Goal: Information Seeking & Learning: Learn about a topic

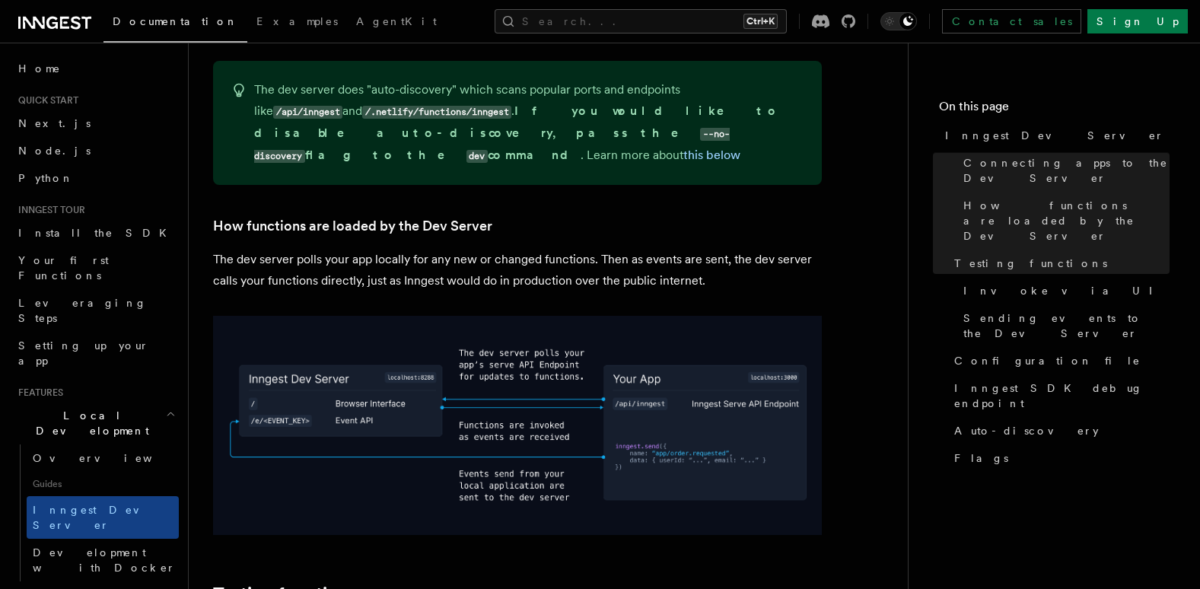
scroll to position [1629, 0]
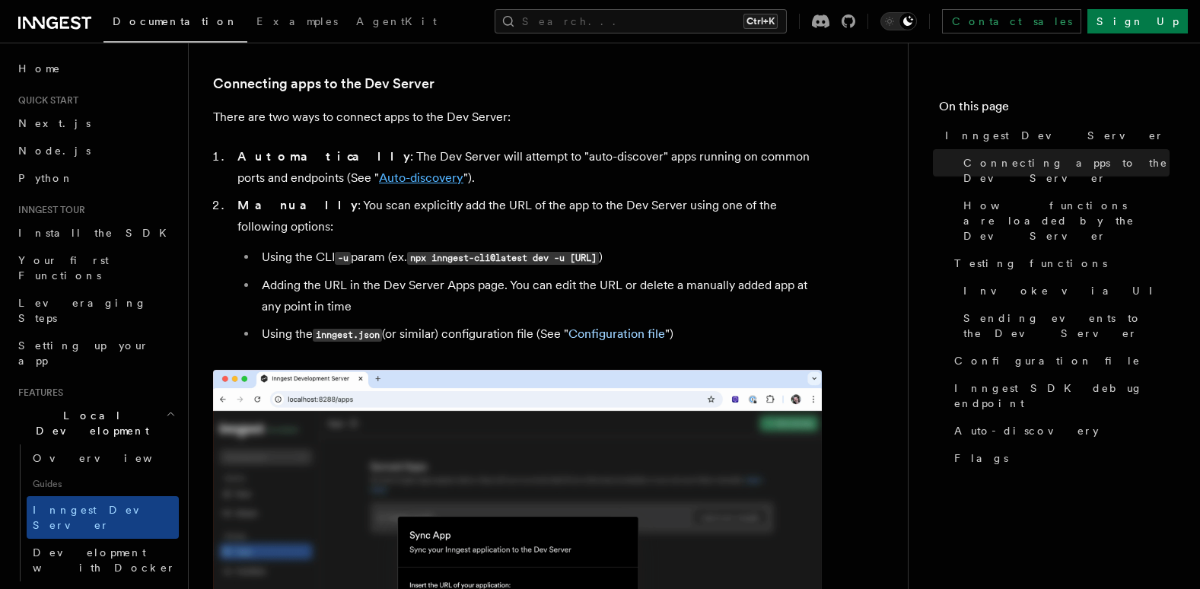
click at [383, 177] on link "Auto-discovery" at bounding box center [421, 177] width 84 height 14
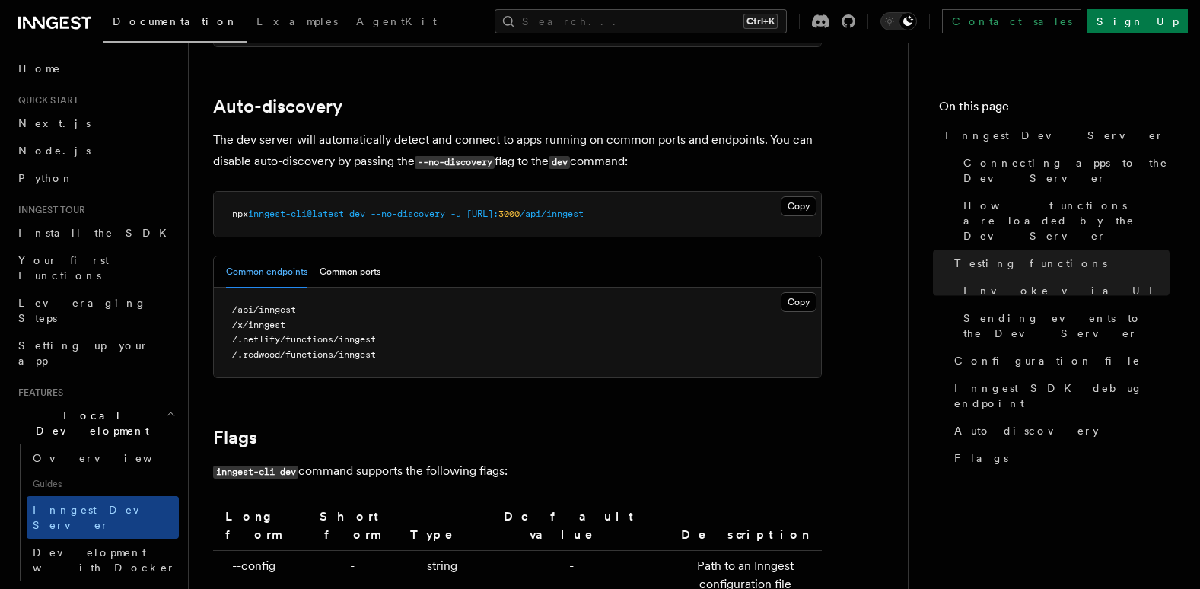
scroll to position [4674, 0]
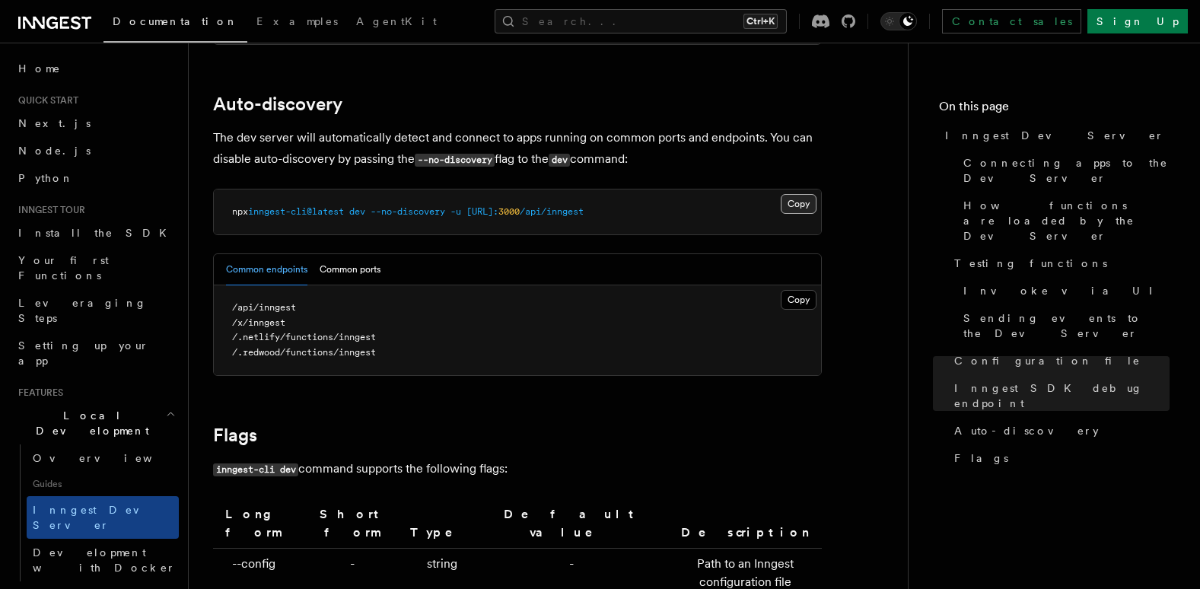
click at [791, 194] on button "Copy Copied" at bounding box center [799, 204] width 36 height 20
click at [303, 354] on pre "/api/inngest /x/inngest /.netlify/functions/inngest /.redwood/functions/inngest" at bounding box center [517, 330] width 607 height 90
click at [1010, 516] on nav "On this page Inngest Dev Server Connecting apps to the Dev Server How functions…" at bounding box center [1054, 316] width 292 height 546
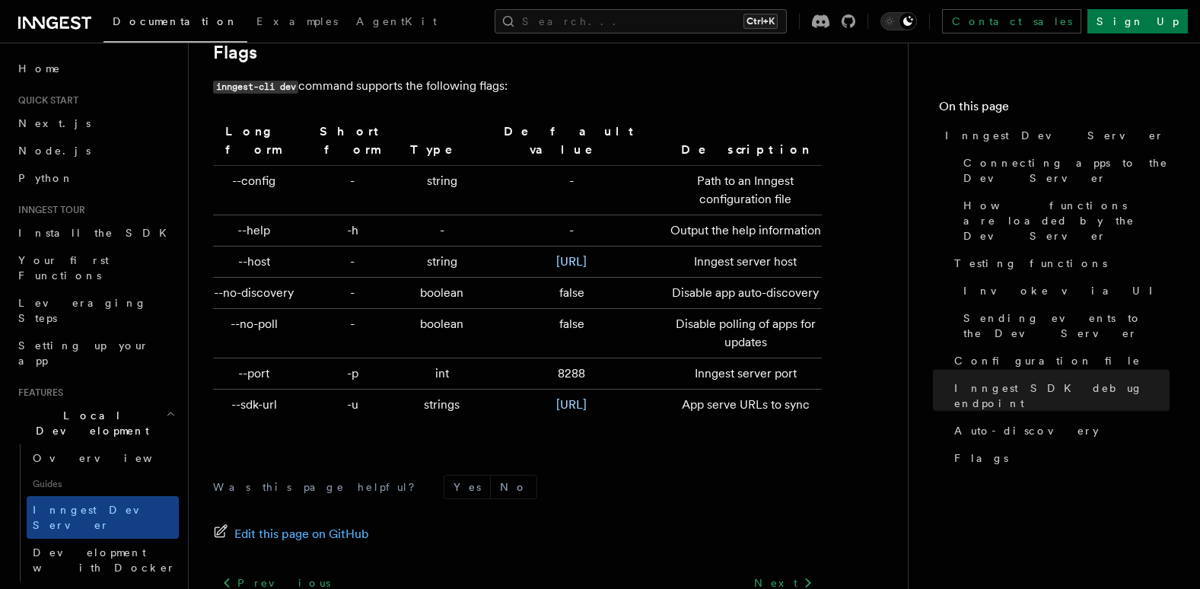
scroll to position [5175, 0]
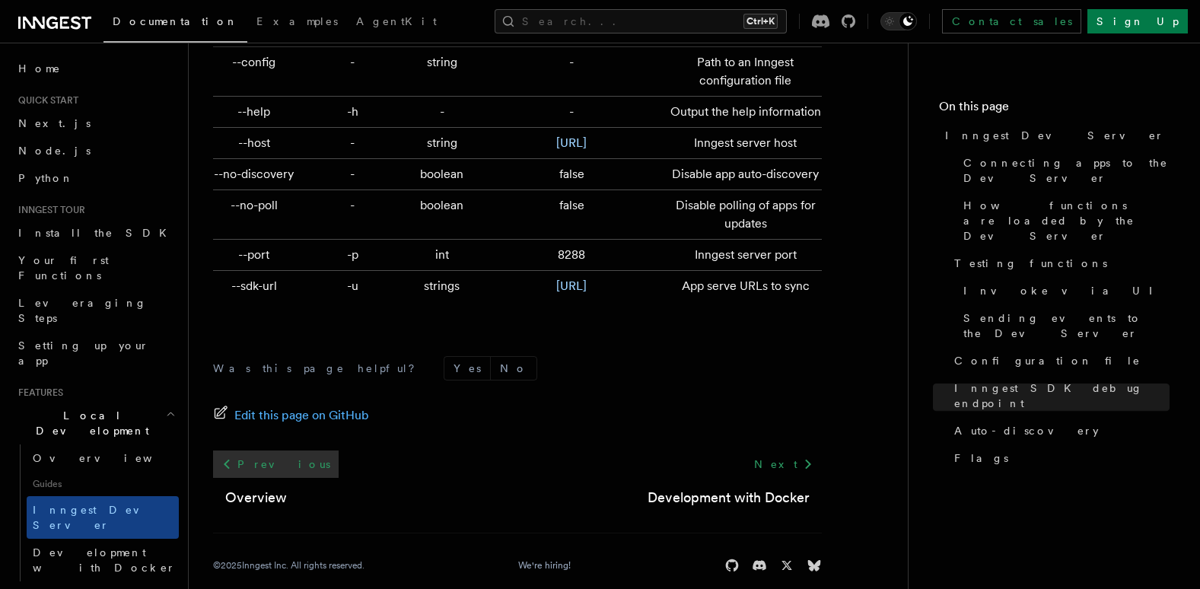
click at [231, 455] on icon at bounding box center [227, 464] width 18 height 18
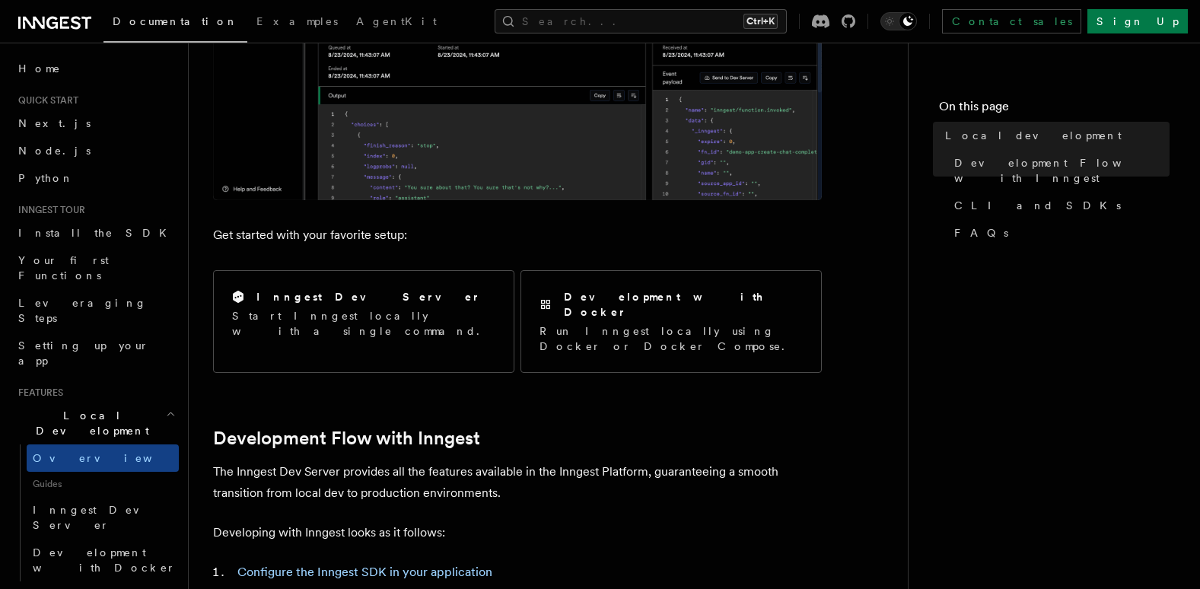
scroll to position [457, 0]
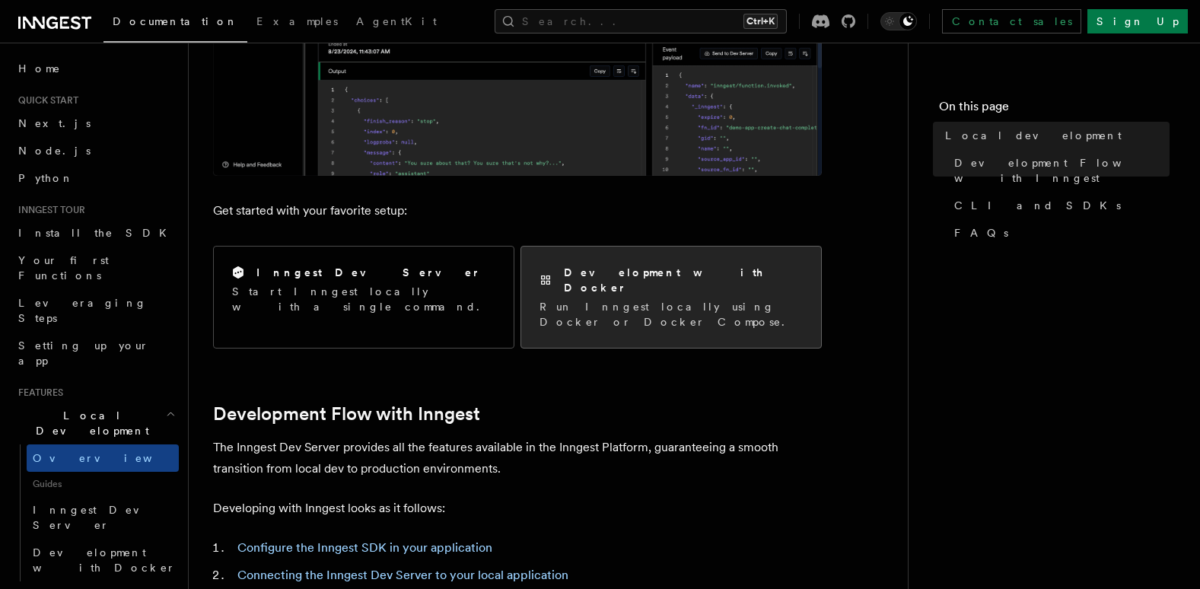
click at [707, 302] on div "Development with Docker Run Inngest locally using Docker or Docker Compose." at bounding box center [671, 297] width 300 height 101
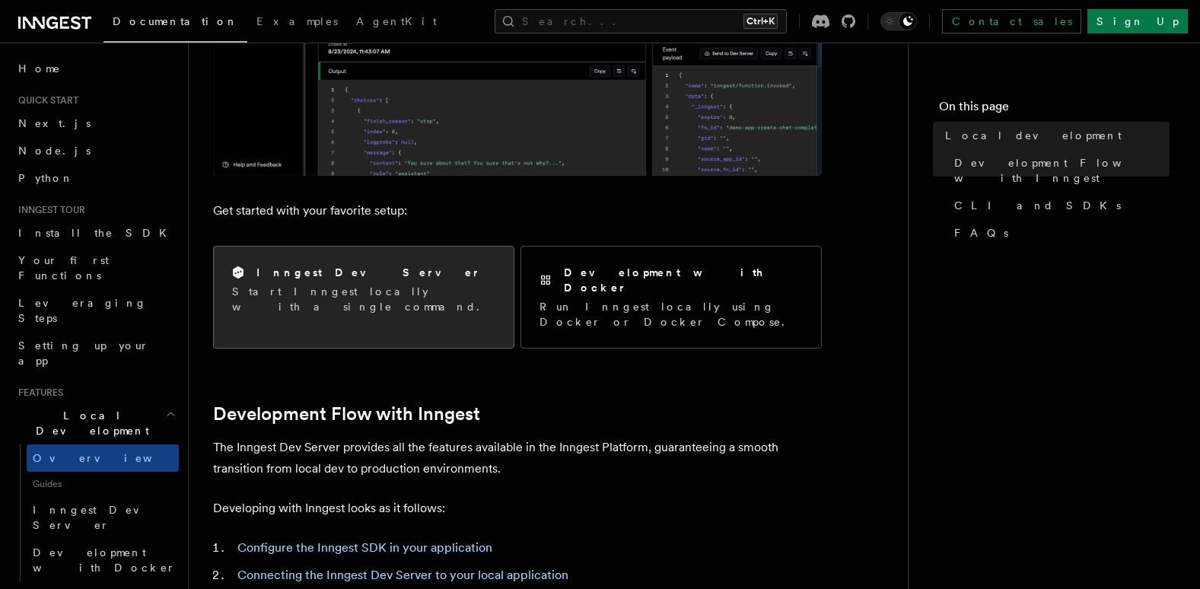
click at [439, 285] on p "Start Inngest locally with a single command." at bounding box center [363, 299] width 263 height 30
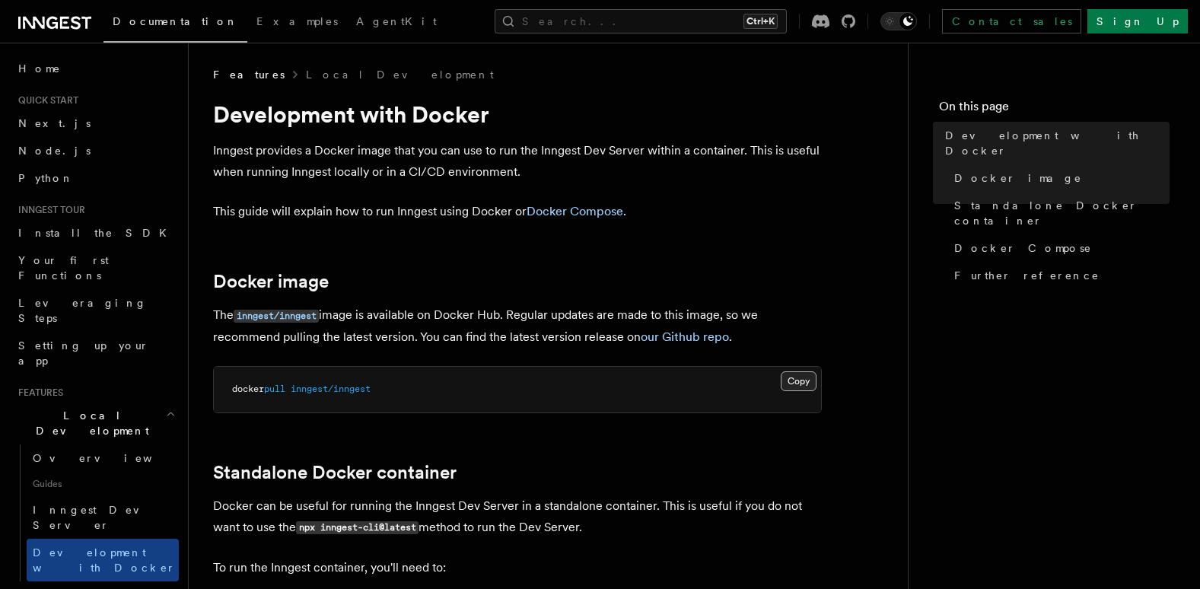
click at [785, 385] on button "Copy Copied" at bounding box center [799, 381] width 36 height 20
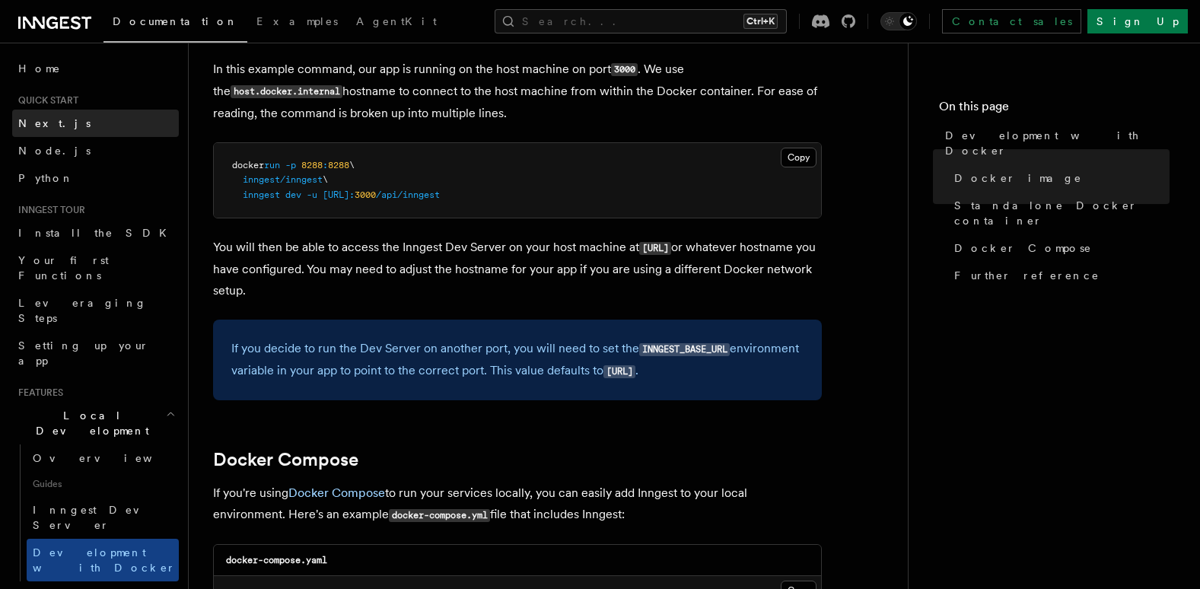
scroll to position [609, 0]
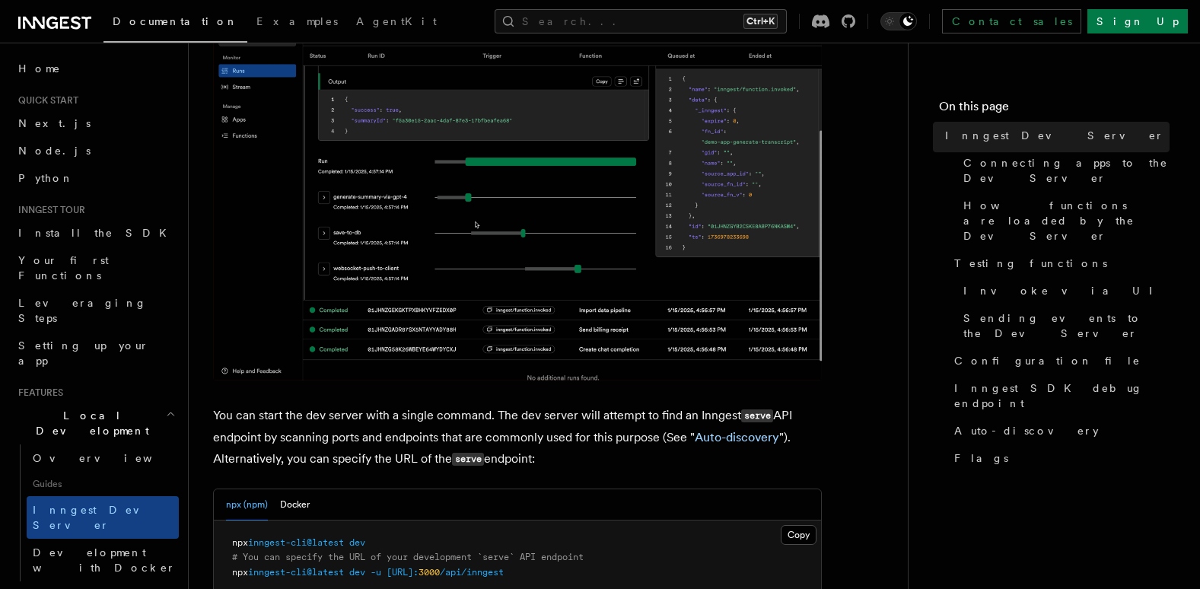
scroll to position [533, 0]
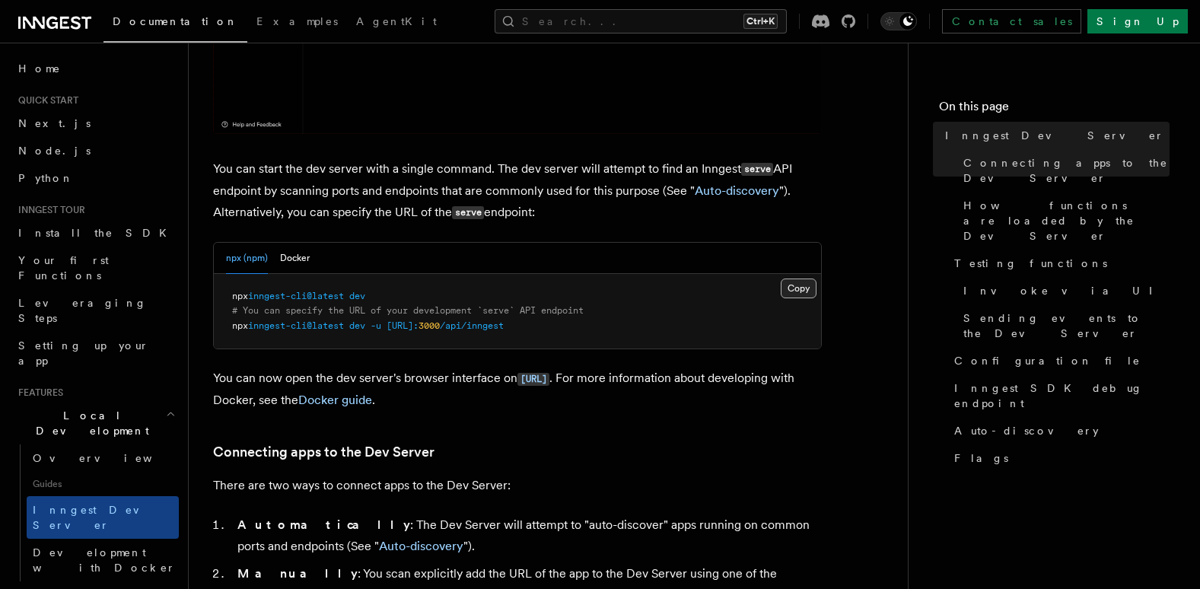
click at [797, 288] on button "Copy Copied" at bounding box center [799, 288] width 36 height 20
click at [803, 288] on button "Copy Copied" at bounding box center [799, 288] width 36 height 20
click at [1024, 470] on nav "On this page Inngest Dev Server Connecting apps to the Dev Server How functions…" at bounding box center [1054, 316] width 292 height 546
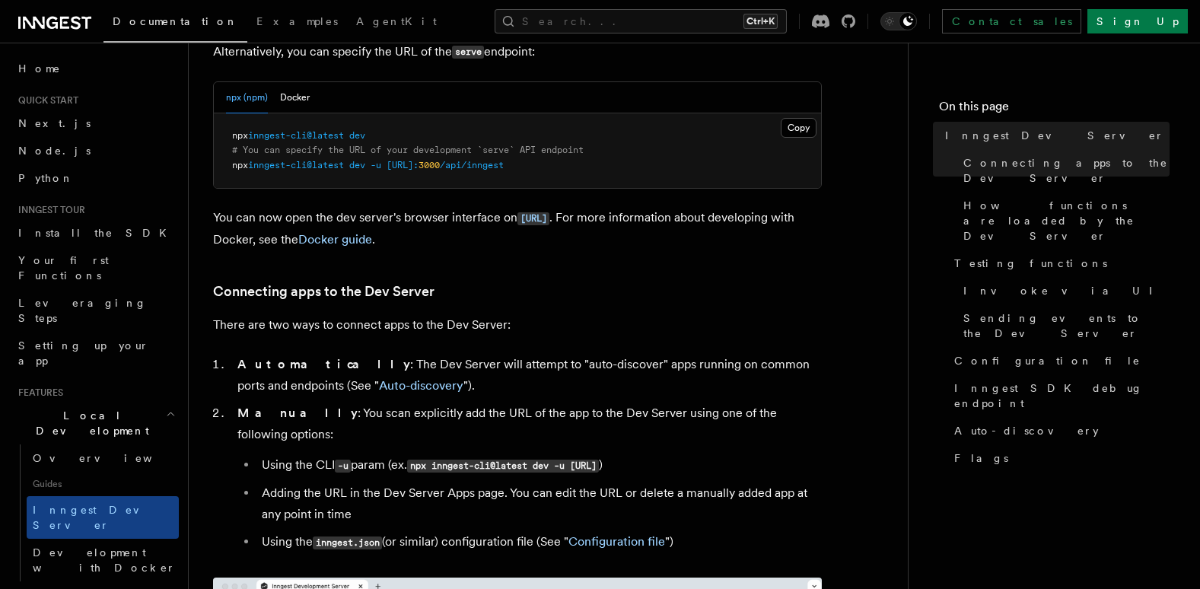
scroll to position [685, 0]
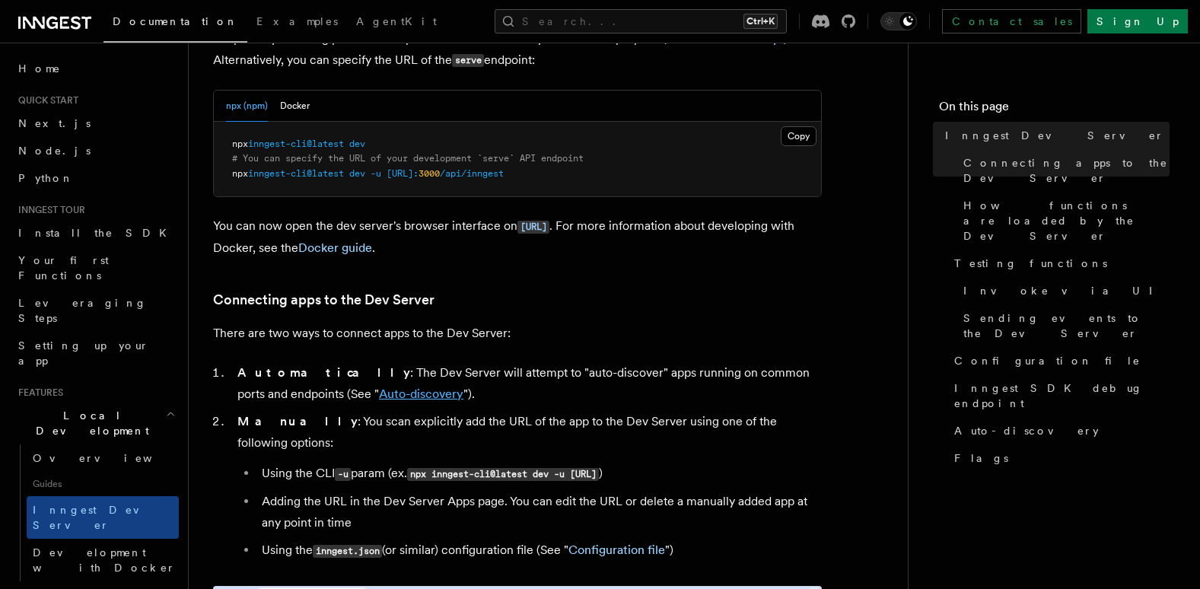
click at [379, 392] on link "Auto-discovery" at bounding box center [421, 394] width 84 height 14
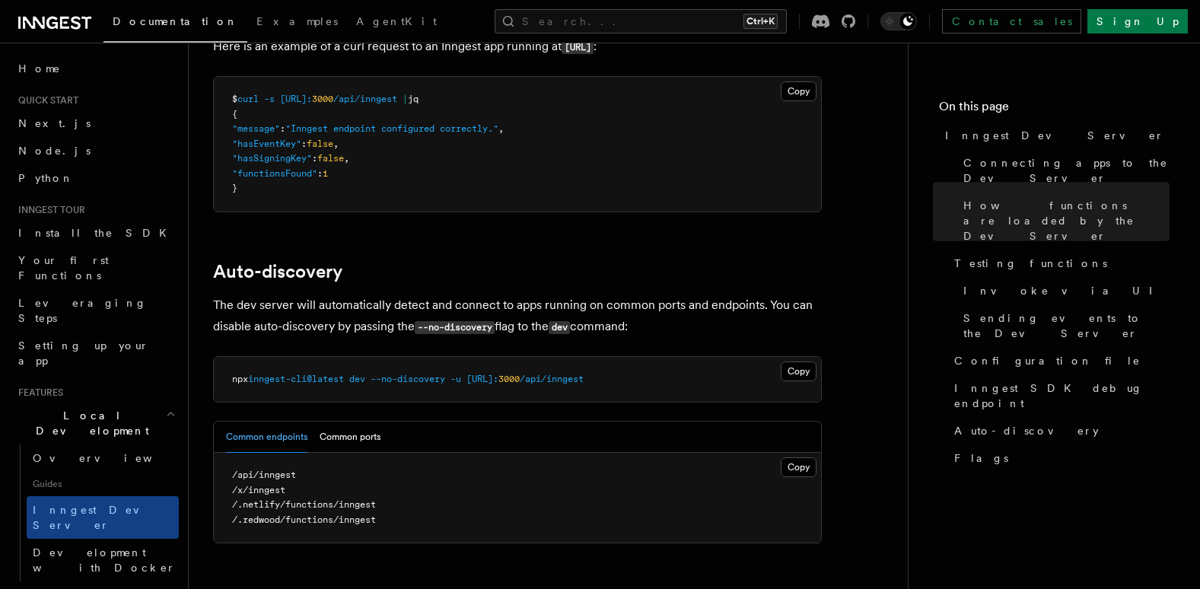
scroll to position [4674, 0]
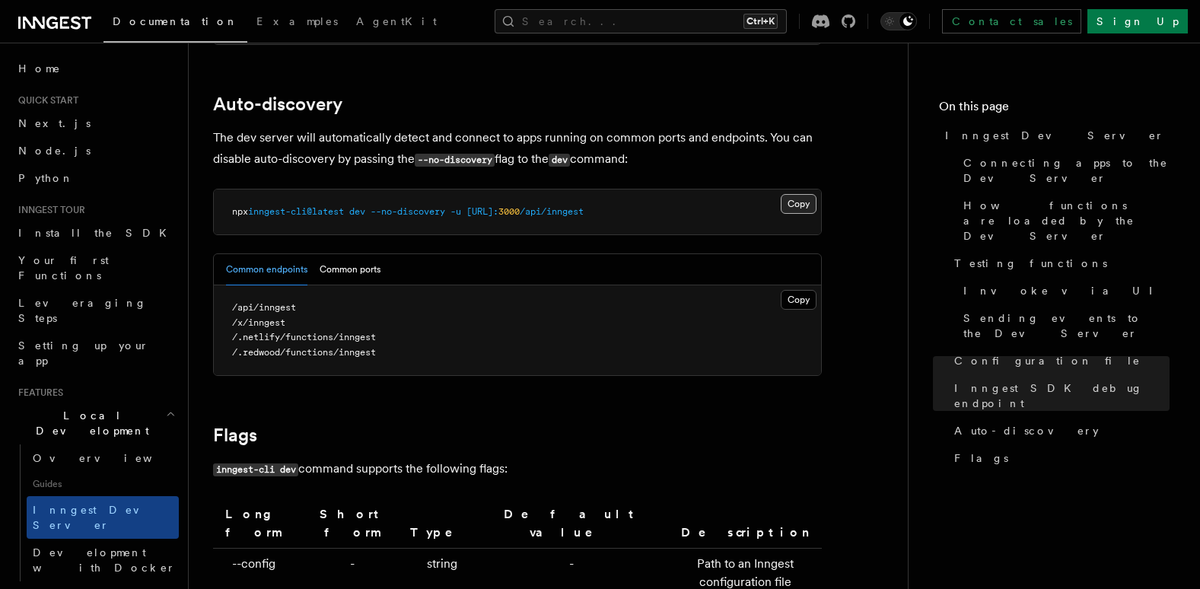
click at [807, 194] on button "Copy Copied" at bounding box center [799, 204] width 36 height 20
click at [803, 290] on button "Copy Copied" at bounding box center [799, 300] width 36 height 20
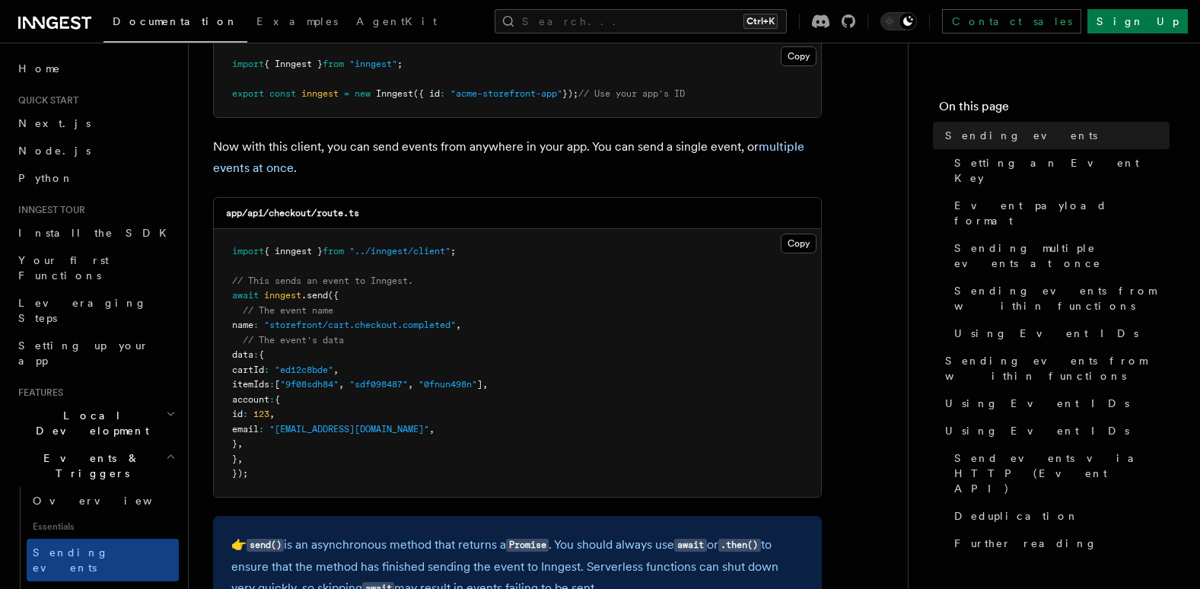
scroll to position [152, 0]
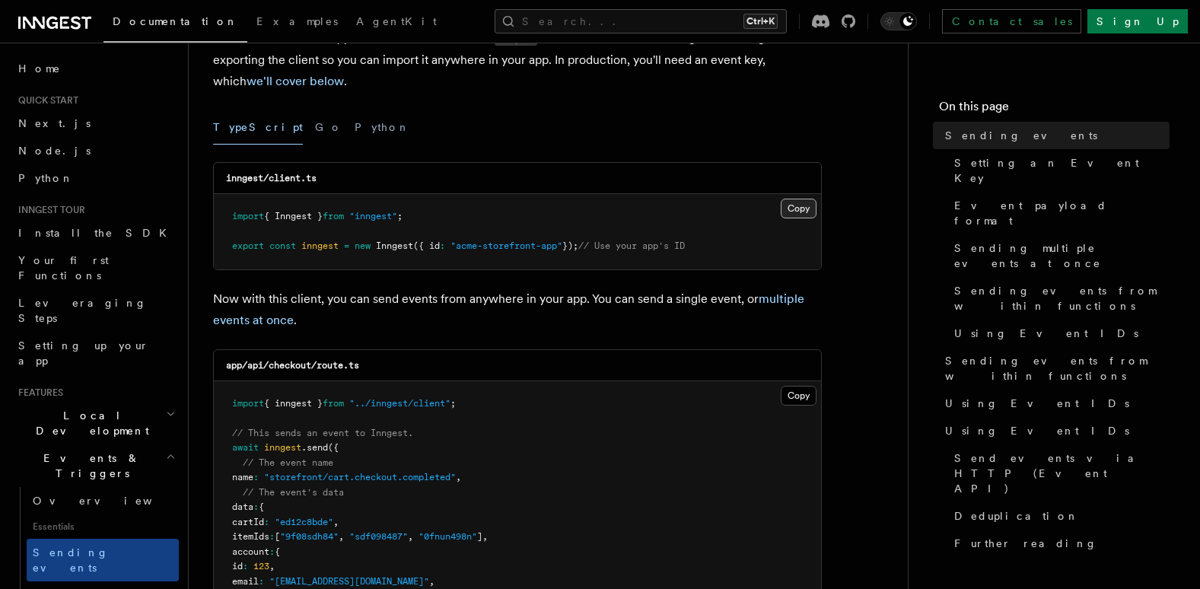
click at [799, 211] on button "Copy Copied" at bounding box center [799, 209] width 36 height 20
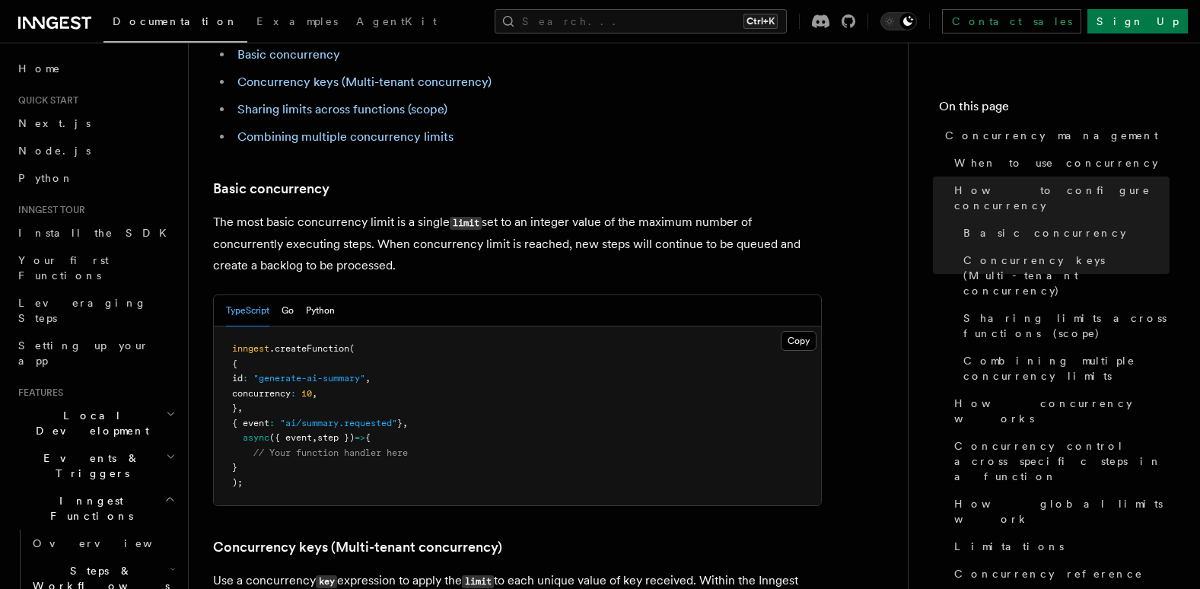
scroll to position [1065, 0]
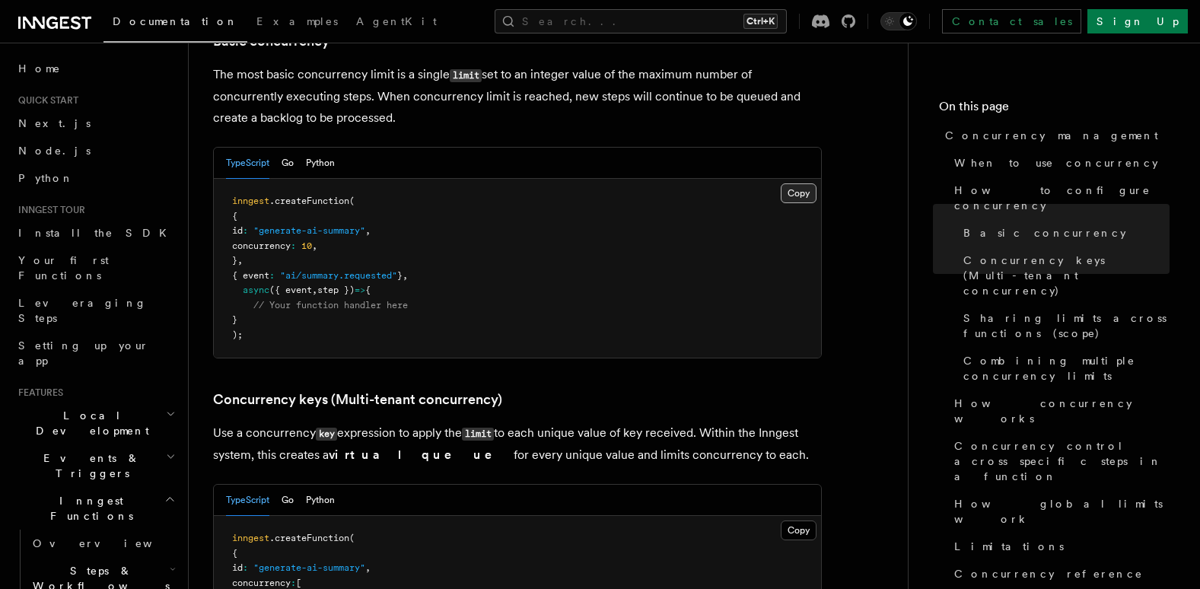
click at [803, 183] on button "Copy Copied" at bounding box center [799, 193] width 36 height 20
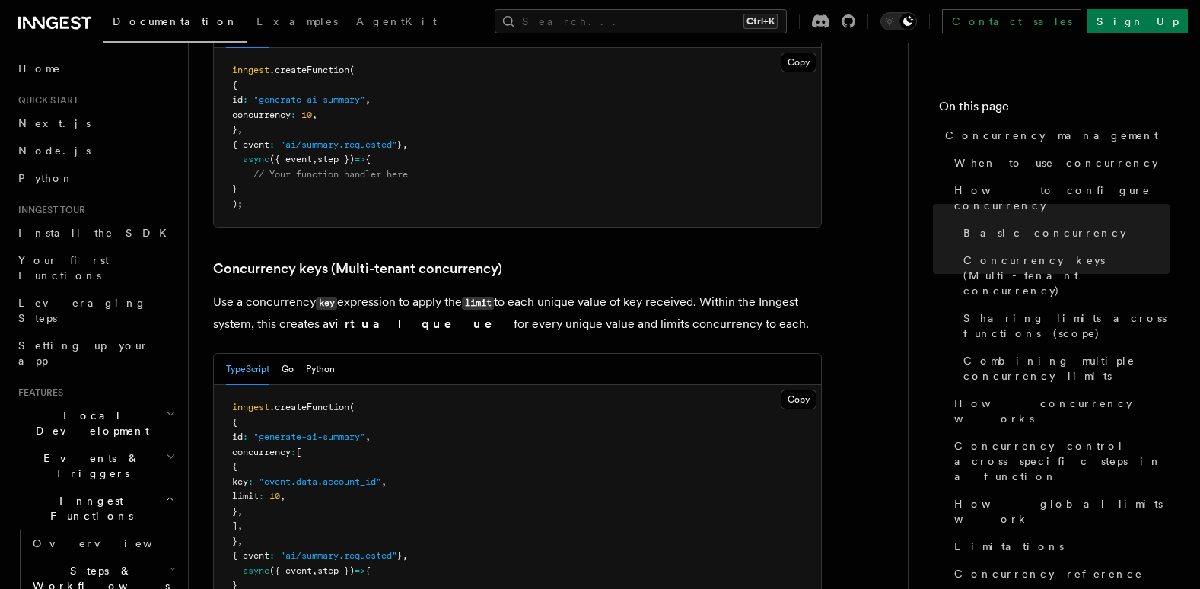
scroll to position [1217, 0]
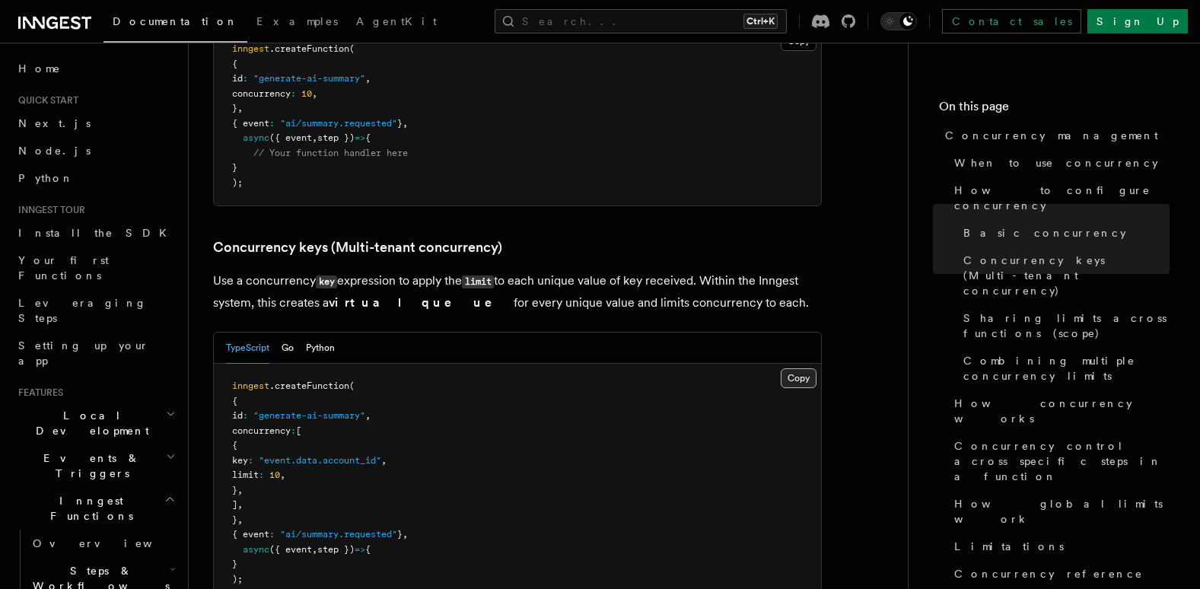
click at [802, 368] on button "Copy Copied" at bounding box center [799, 378] width 36 height 20
click at [646, 524] on pre "inngest .createFunction ( { id : "generate-ai-summary" , concurrency : [ { key …" at bounding box center [517, 483] width 607 height 238
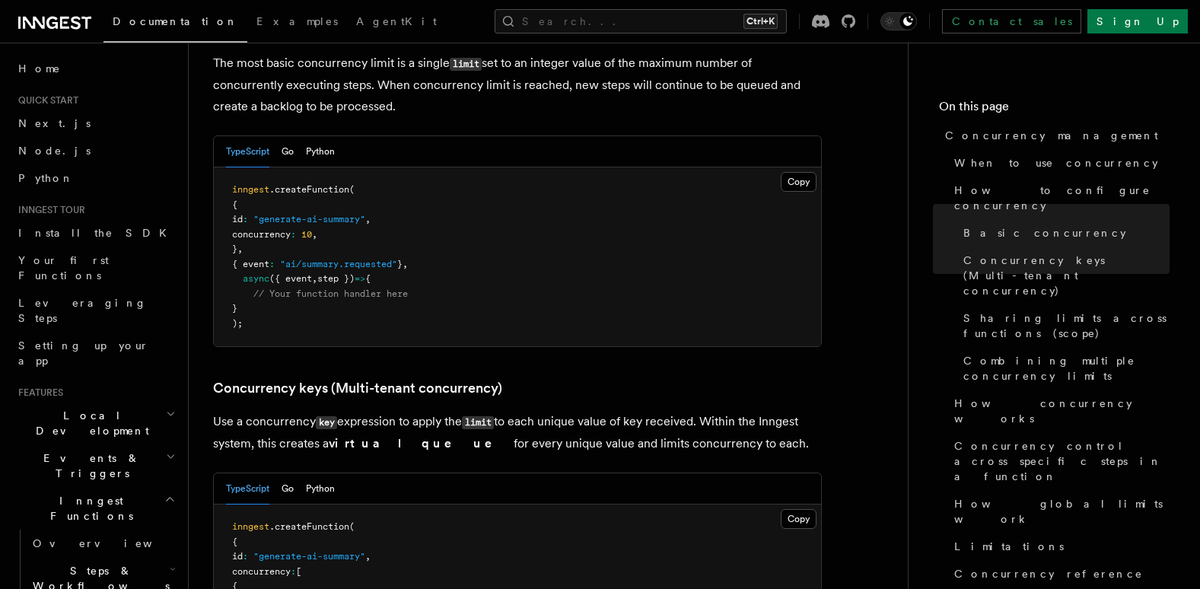
scroll to position [1065, 0]
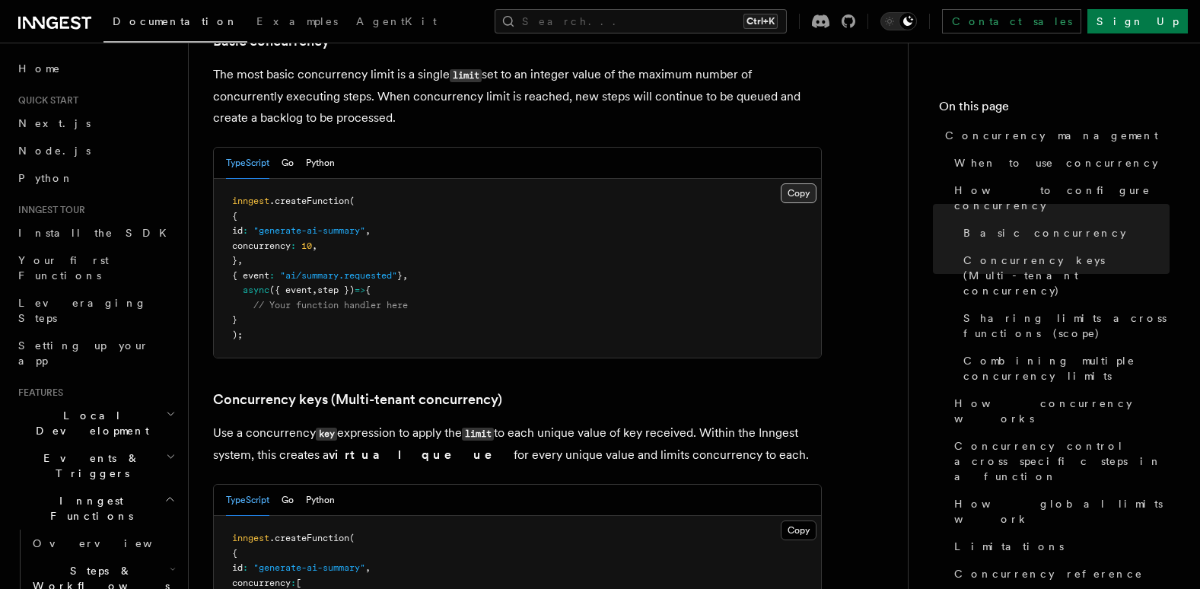
click at [793, 183] on button "Copy Copied" at bounding box center [799, 193] width 36 height 20
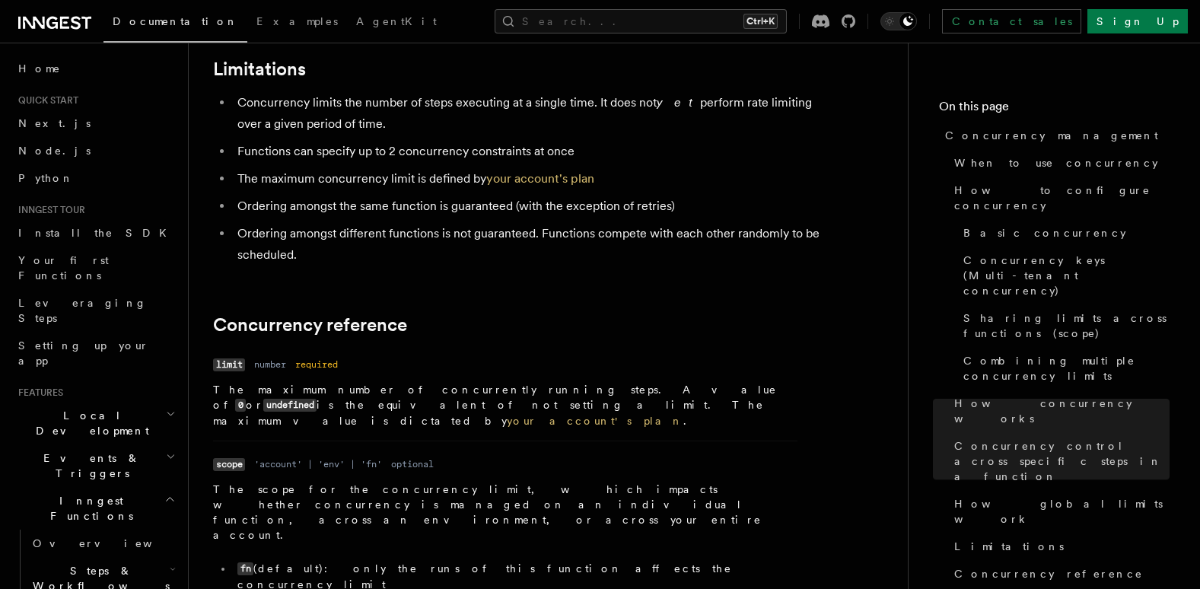
scroll to position [5174, 0]
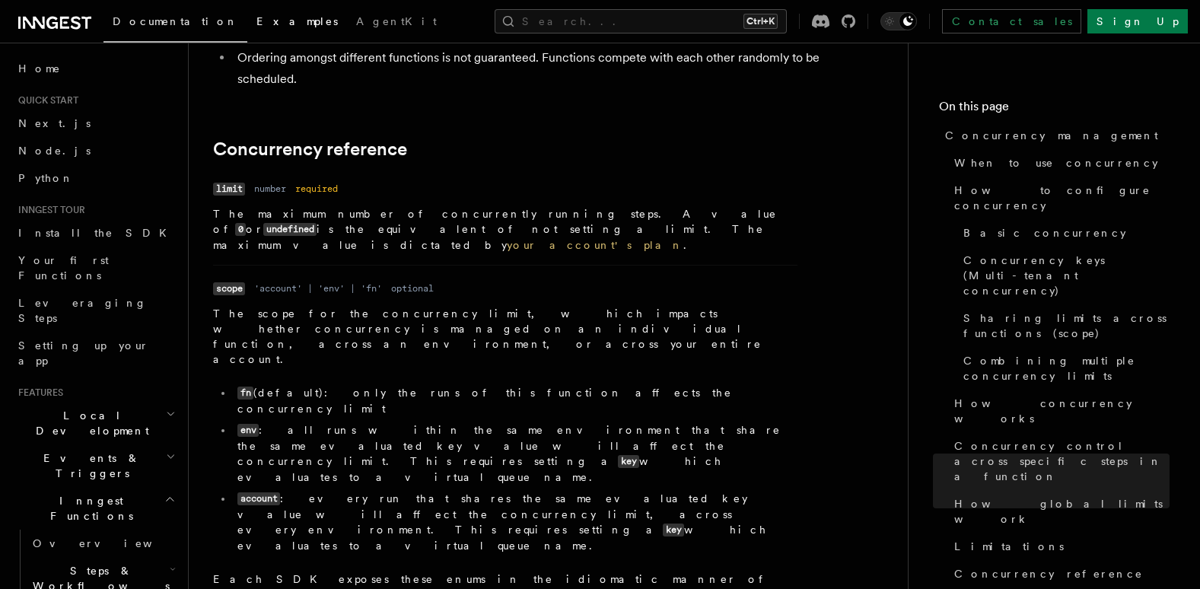
click at [256, 23] on span "Examples" at bounding box center [296, 21] width 81 height 12
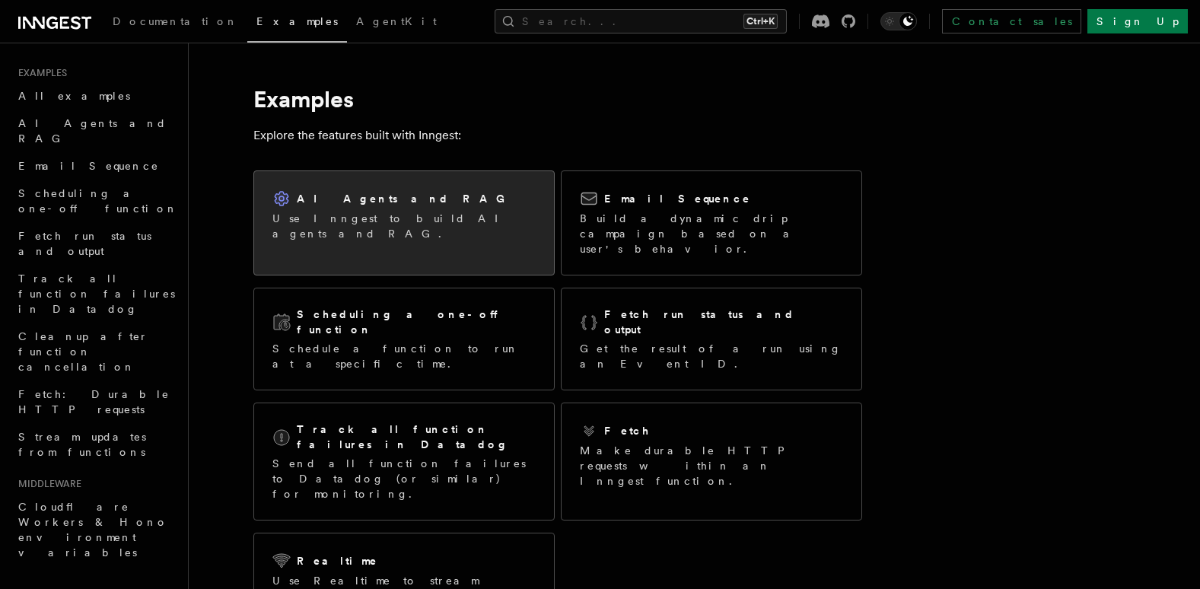
click at [411, 235] on div "AI Agents and RAG Use Inngest to build AI agents and RAG." at bounding box center [404, 215] width 300 height 88
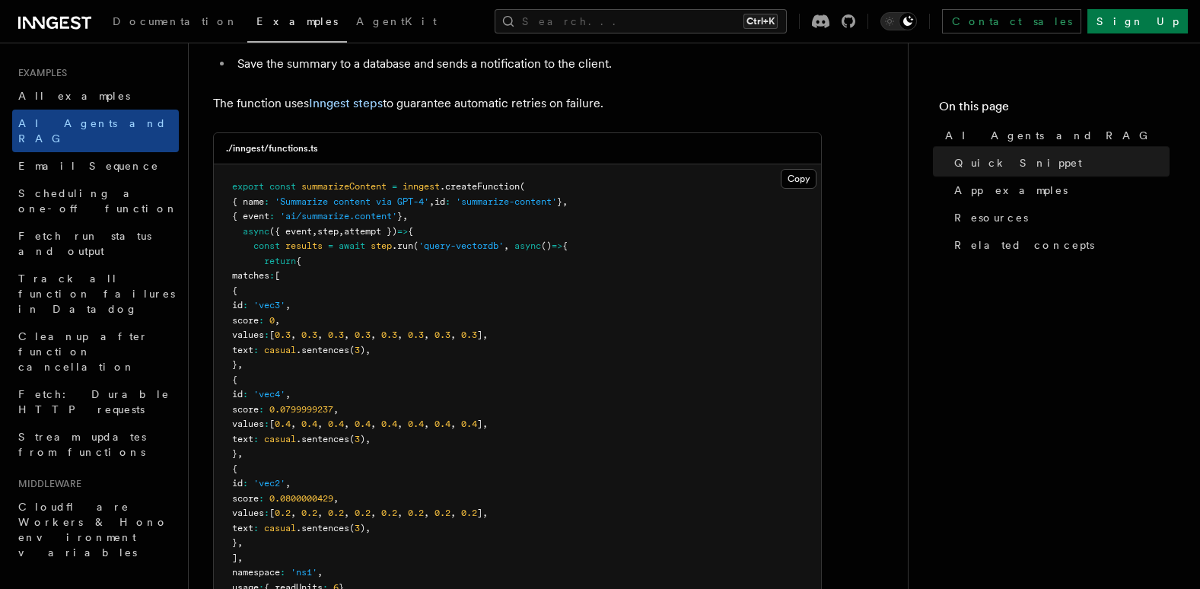
scroll to position [228, 0]
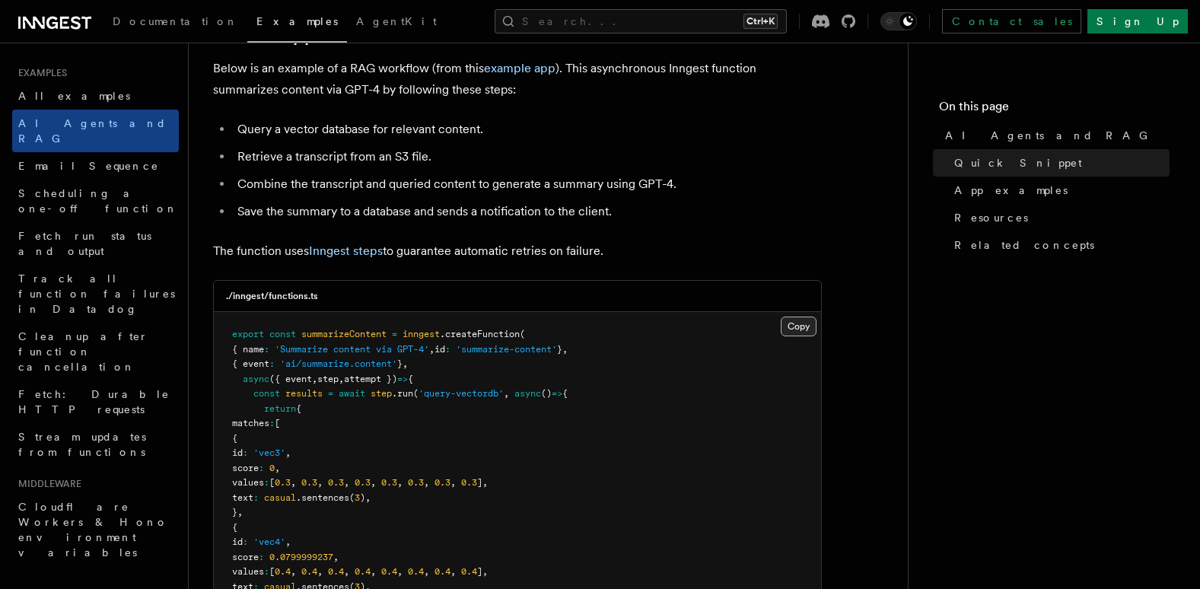
click at [797, 331] on button "Copy Copied" at bounding box center [799, 327] width 36 height 20
click at [1004, 189] on span "App examples" at bounding box center [1010, 190] width 113 height 15
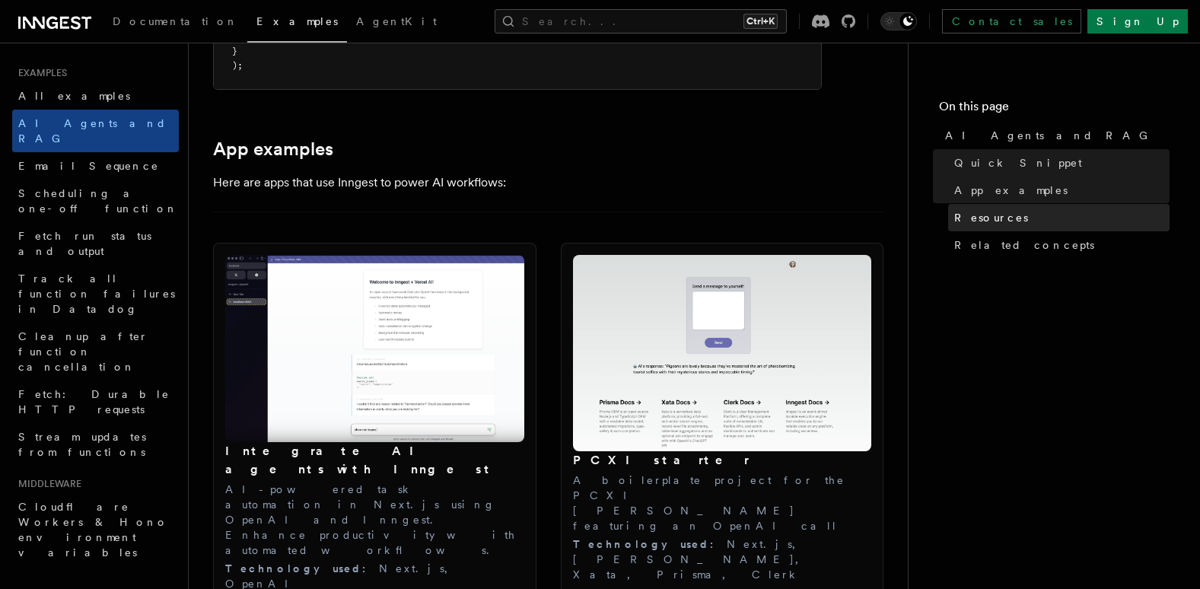
scroll to position [1541, 0]
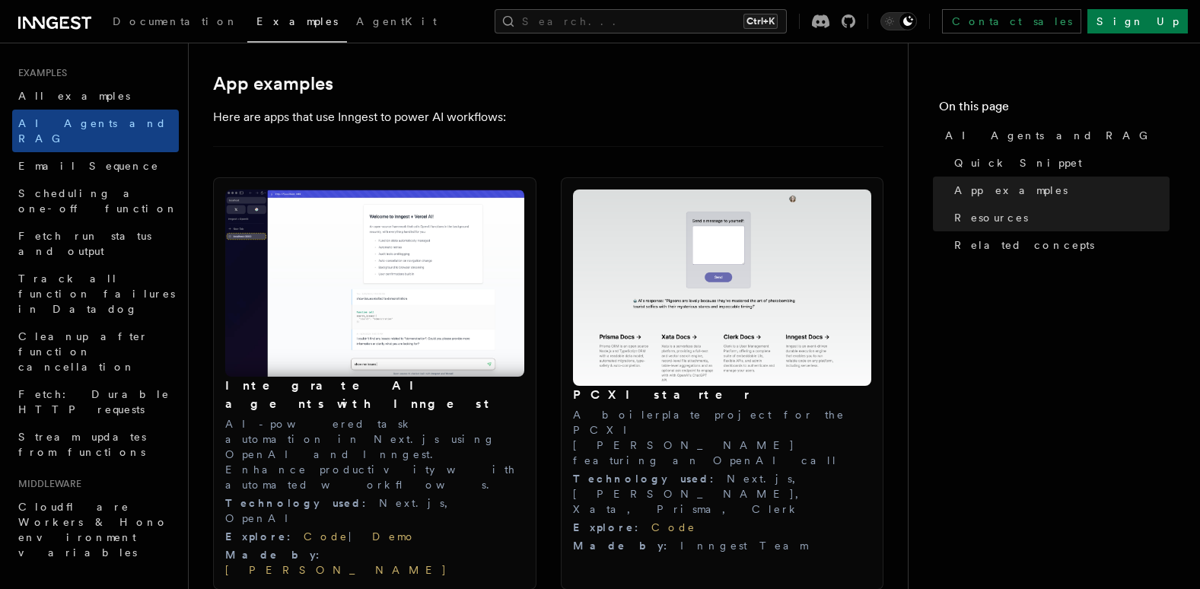
click at [409, 323] on img at bounding box center [374, 283] width 299 height 188
click at [312, 497] on span "Technology used :" at bounding box center [302, 503] width 154 height 12
click at [304, 530] on link "Code" at bounding box center [326, 536] width 45 height 12
